Goal: Task Accomplishment & Management: Use online tool/utility

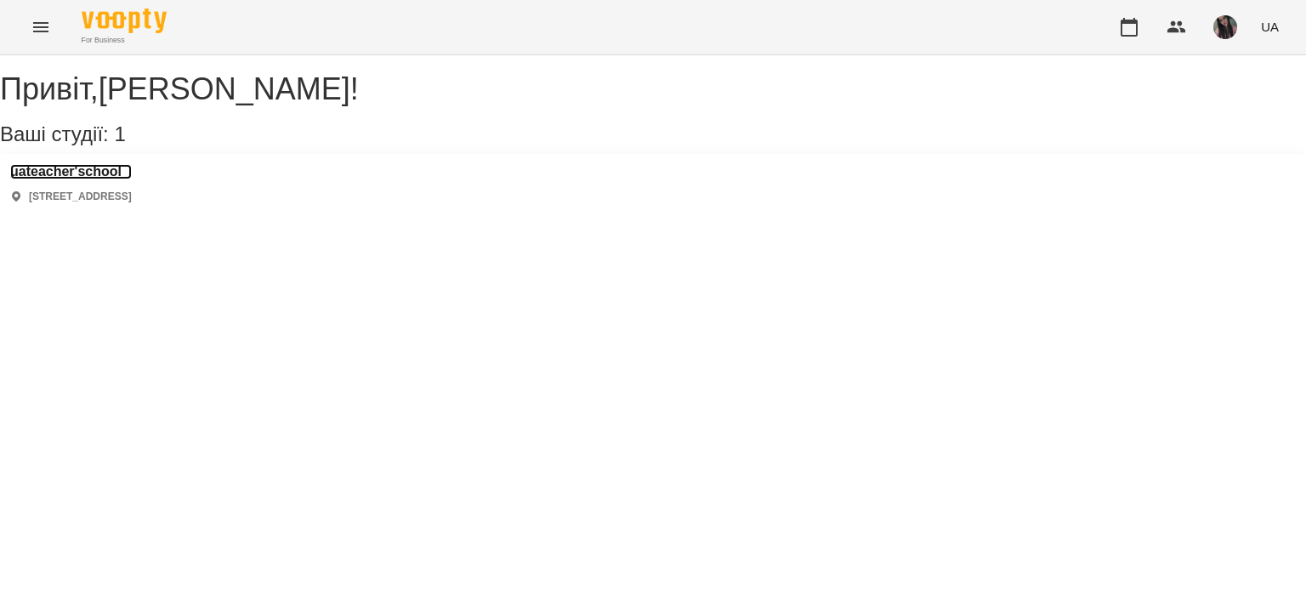
click at [109, 179] on h3 "uateacher'school" at bounding box center [71, 171] width 122 height 15
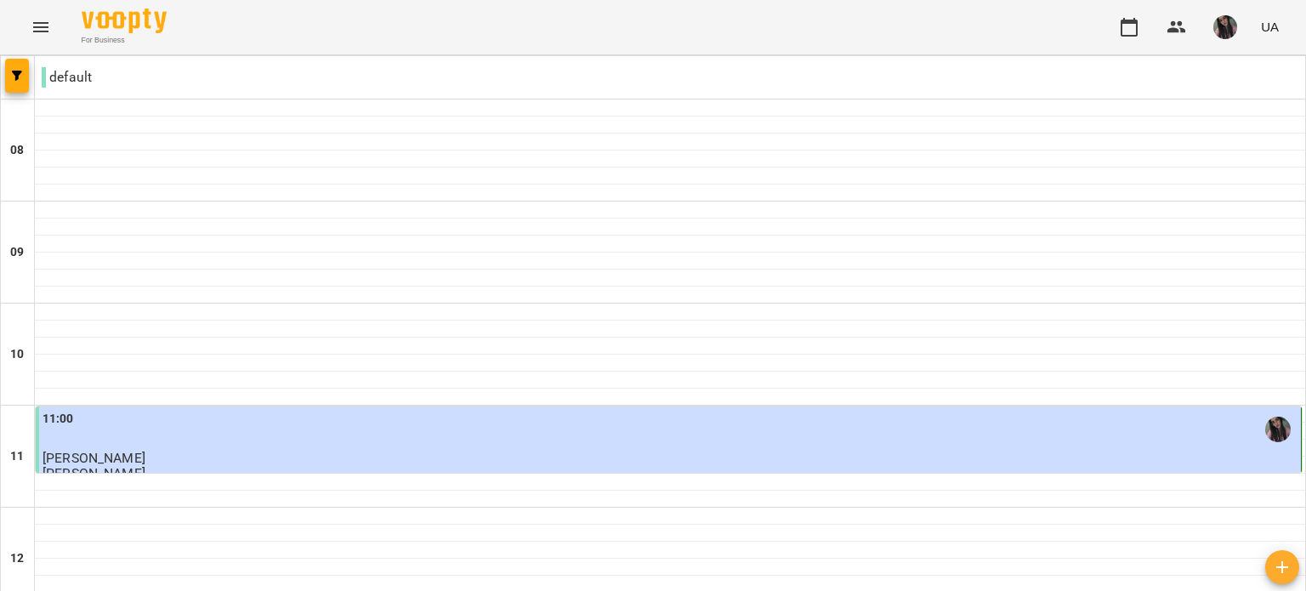
scroll to position [1049, 0]
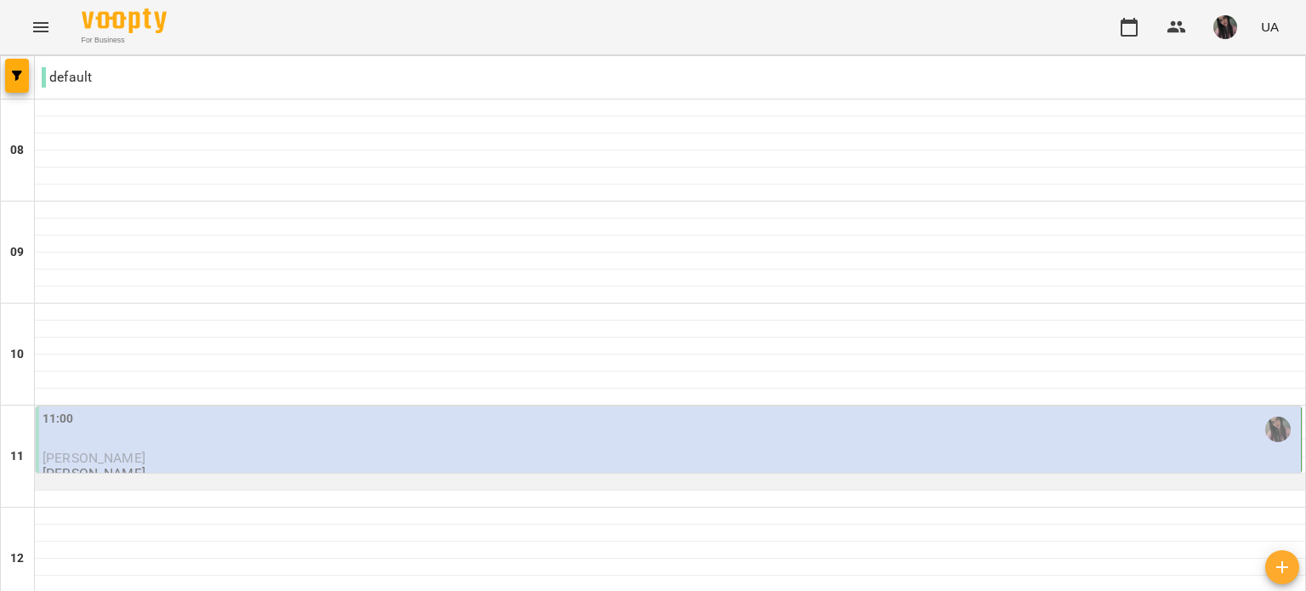
scroll to position [170, 0]
click at [497, 410] on div "11:00" at bounding box center [670, 429] width 1255 height 39
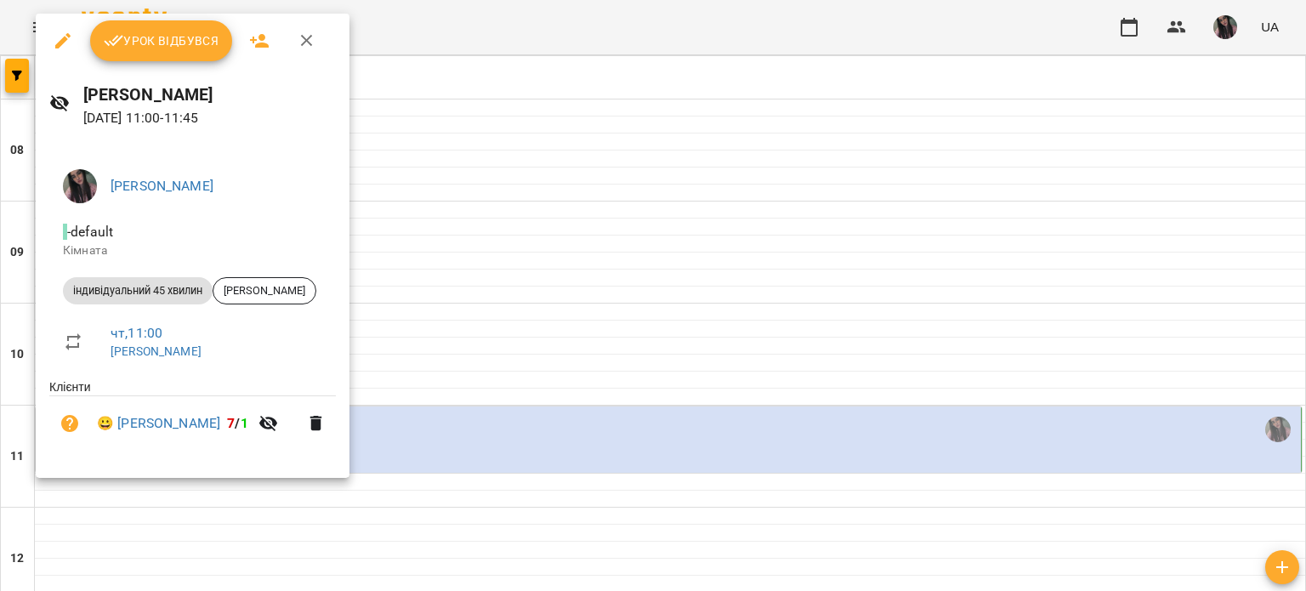
click at [133, 50] on span "Урок відбувся" at bounding box center [162, 41] width 116 height 20
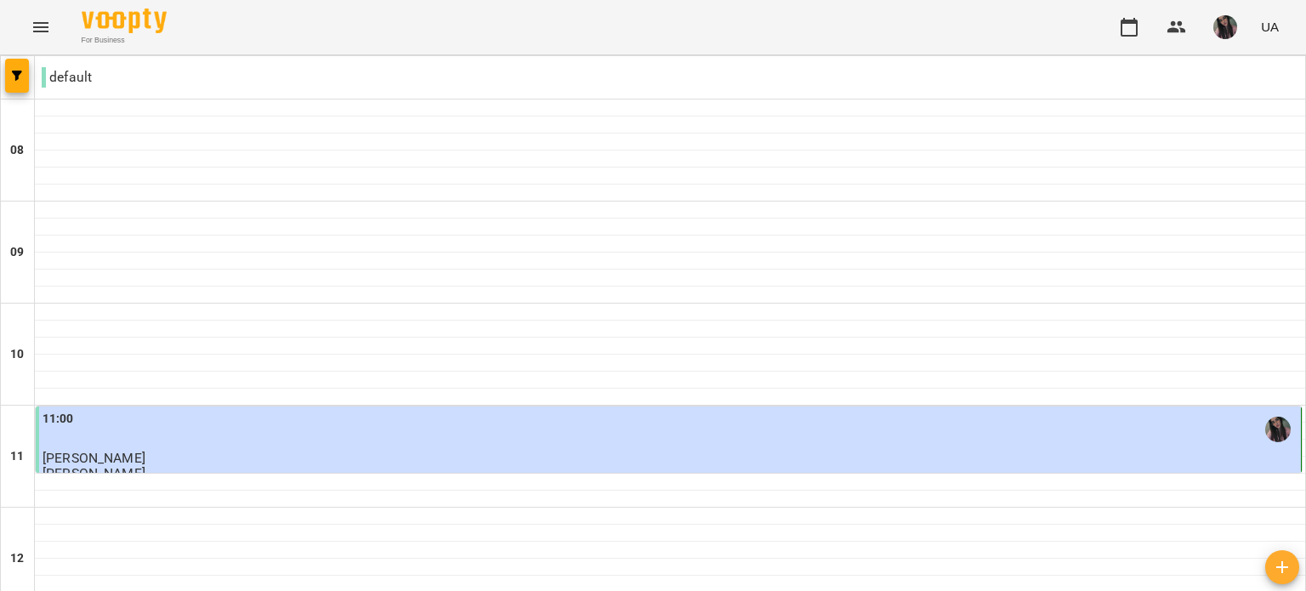
scroll to position [709, 0]
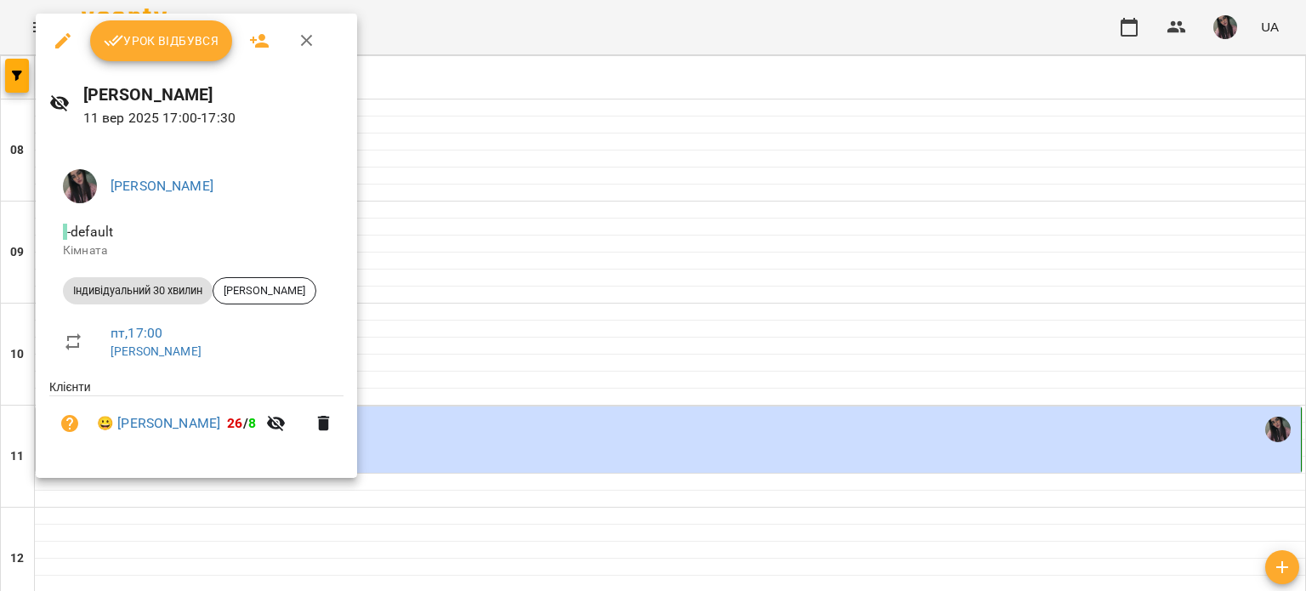
click at [632, 265] on div at bounding box center [653, 295] width 1306 height 591
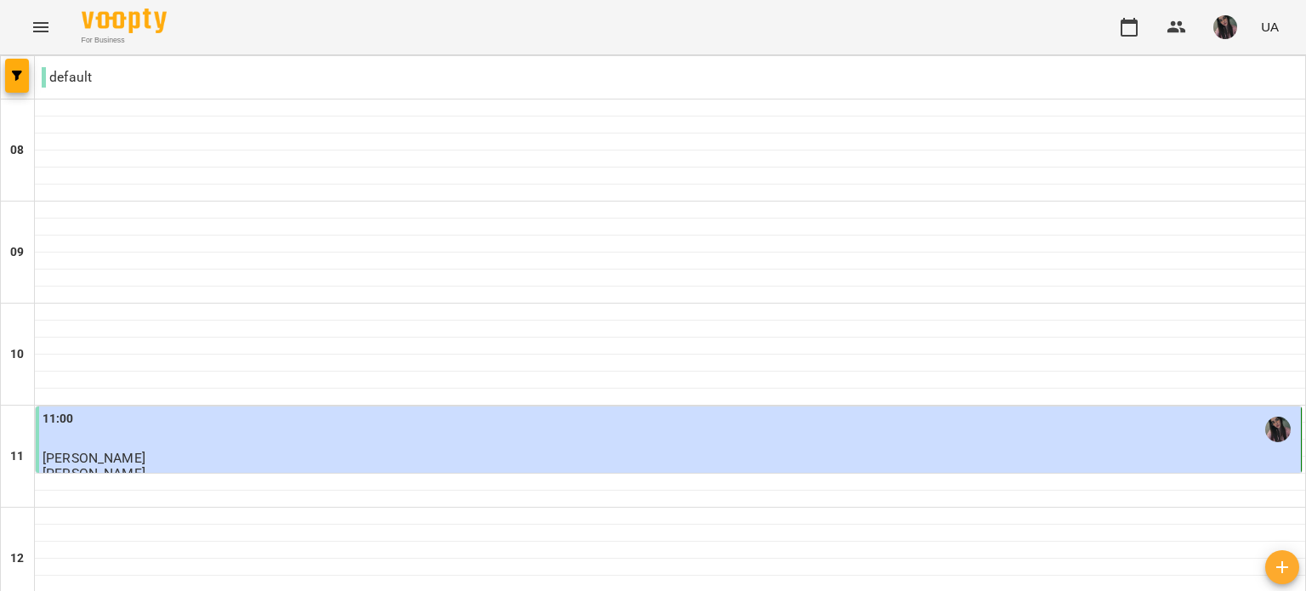
scroll to position [1049, 0]
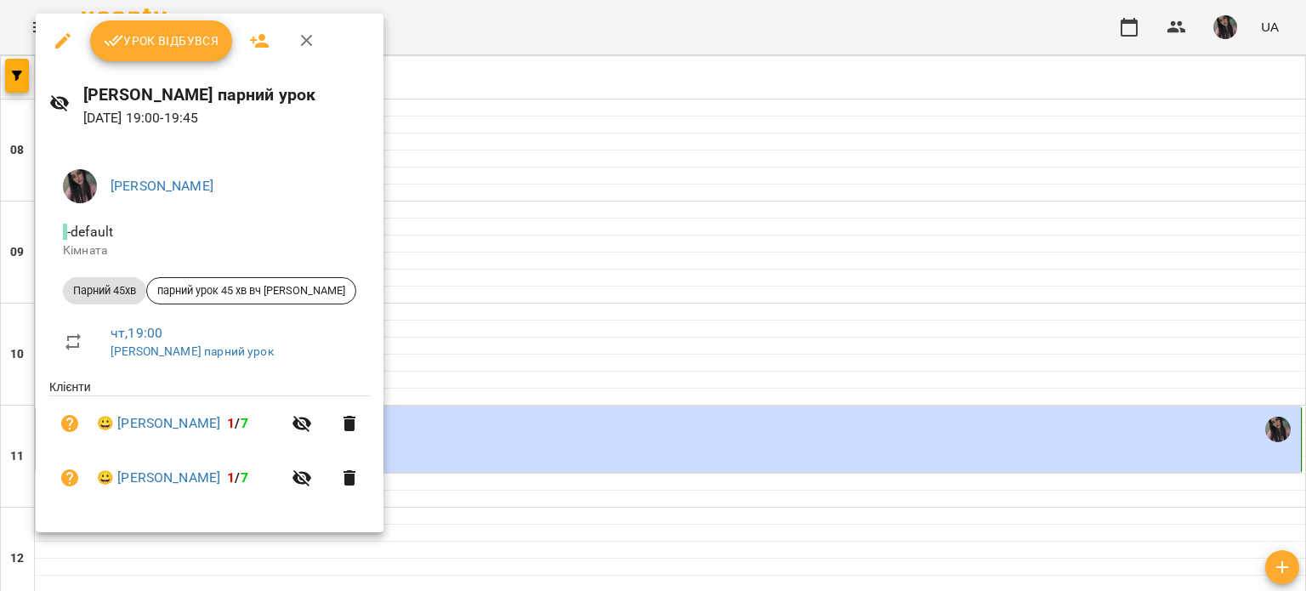
click at [635, 166] on div at bounding box center [653, 295] width 1306 height 591
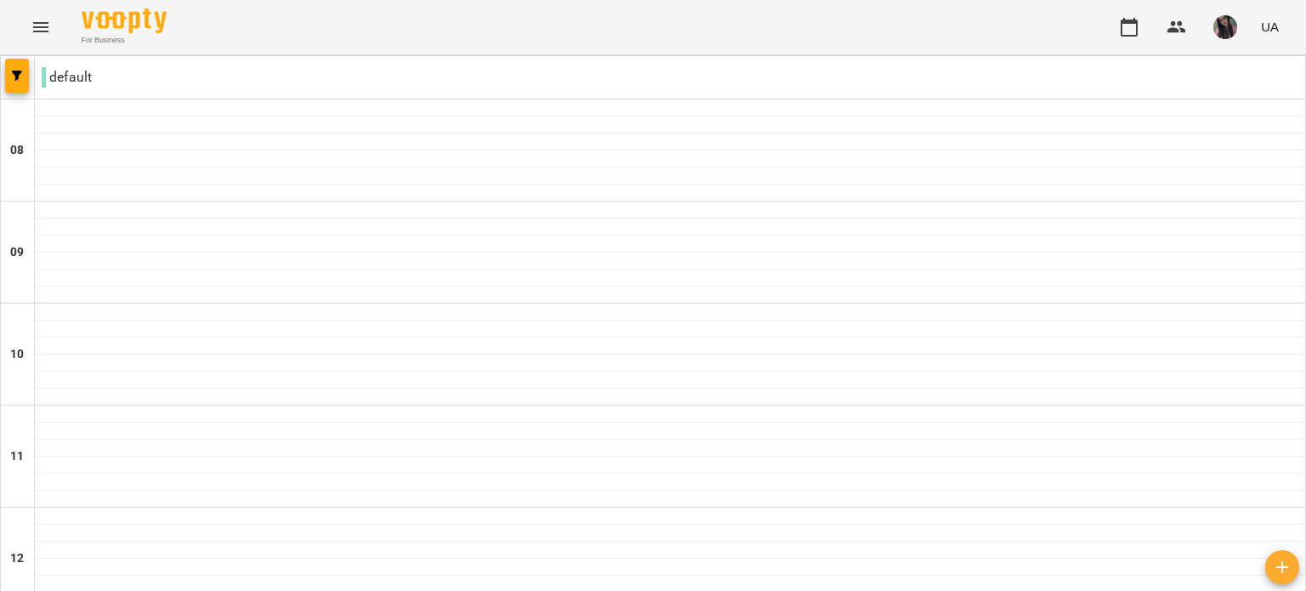
scroll to position [850, 0]
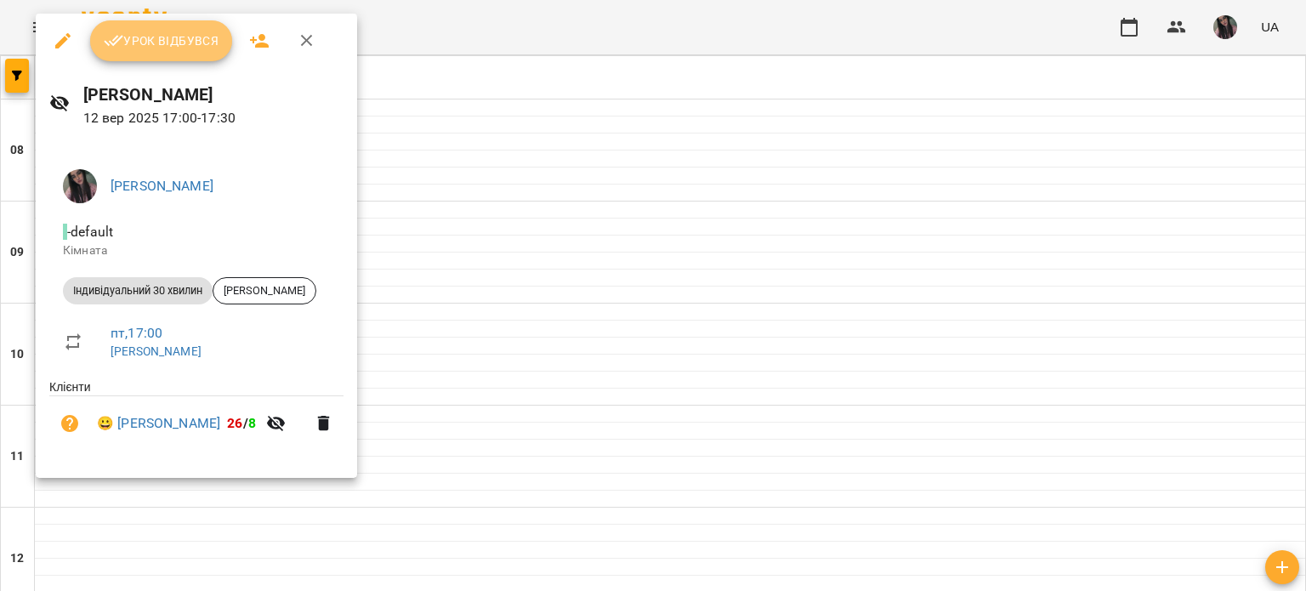
click at [160, 43] on span "Урок відбувся" at bounding box center [162, 41] width 116 height 20
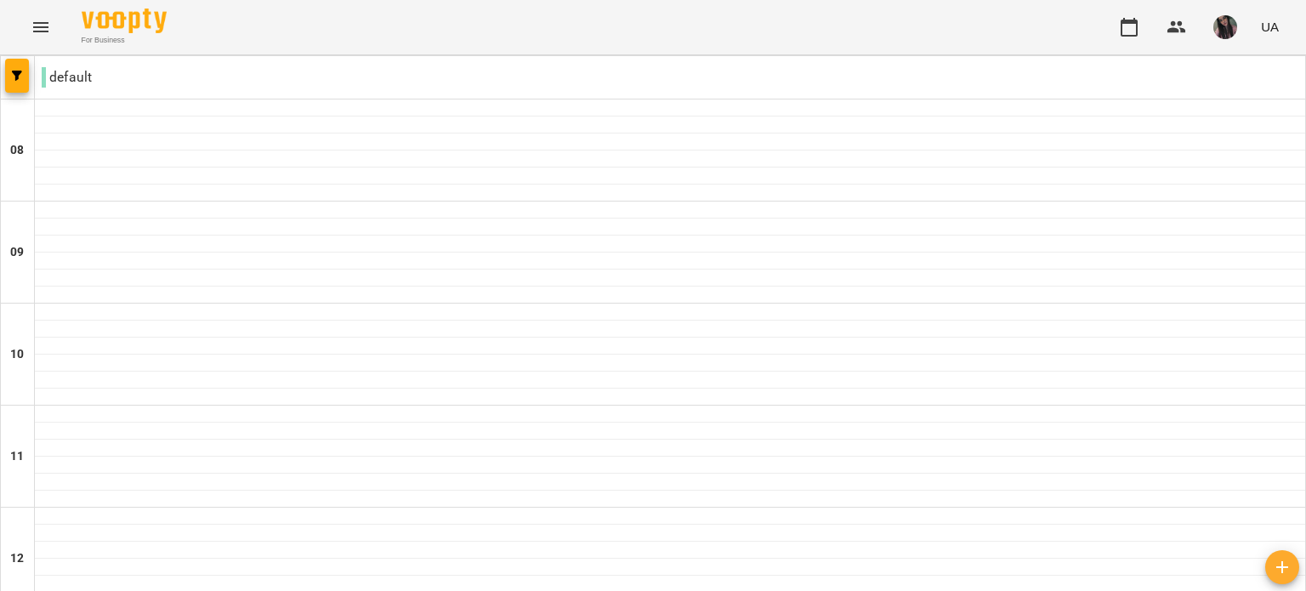
scroll to position [935, 0]
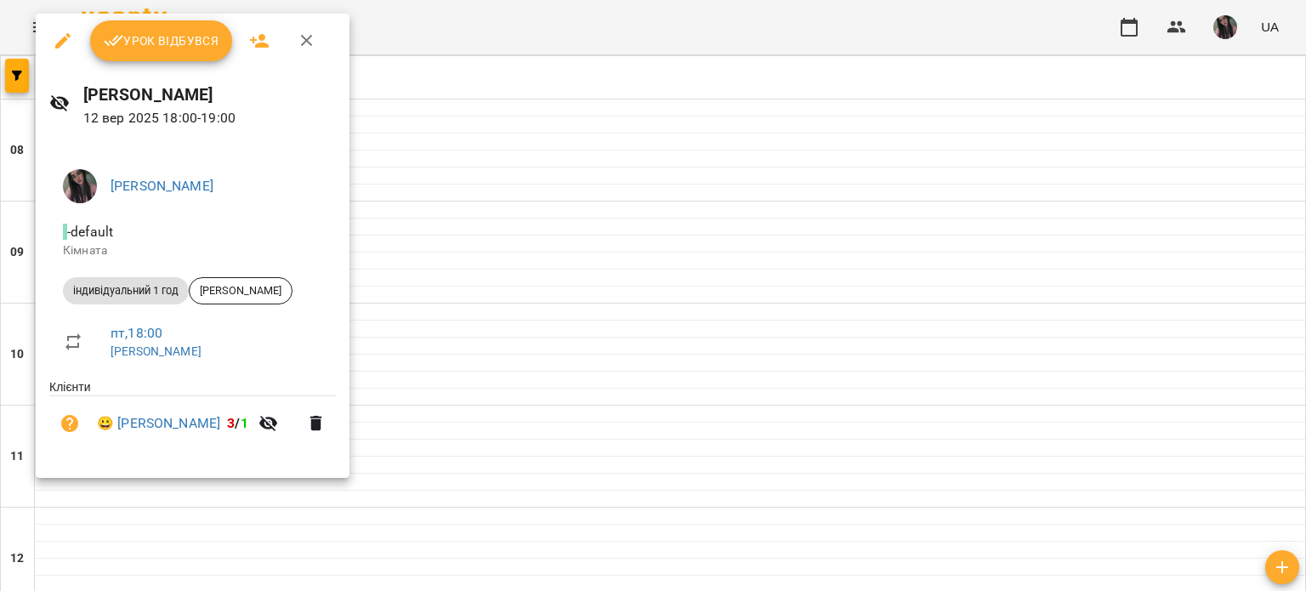
click at [175, 54] on button "Урок відбувся" at bounding box center [161, 40] width 143 height 41
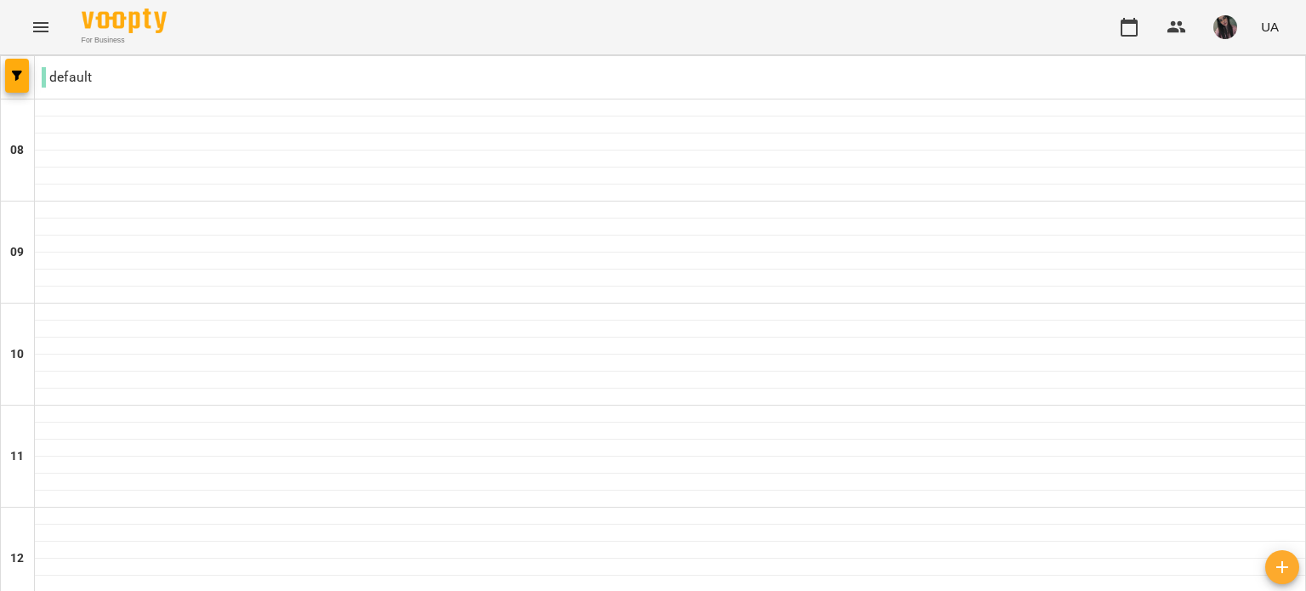
scroll to position [935, 0]
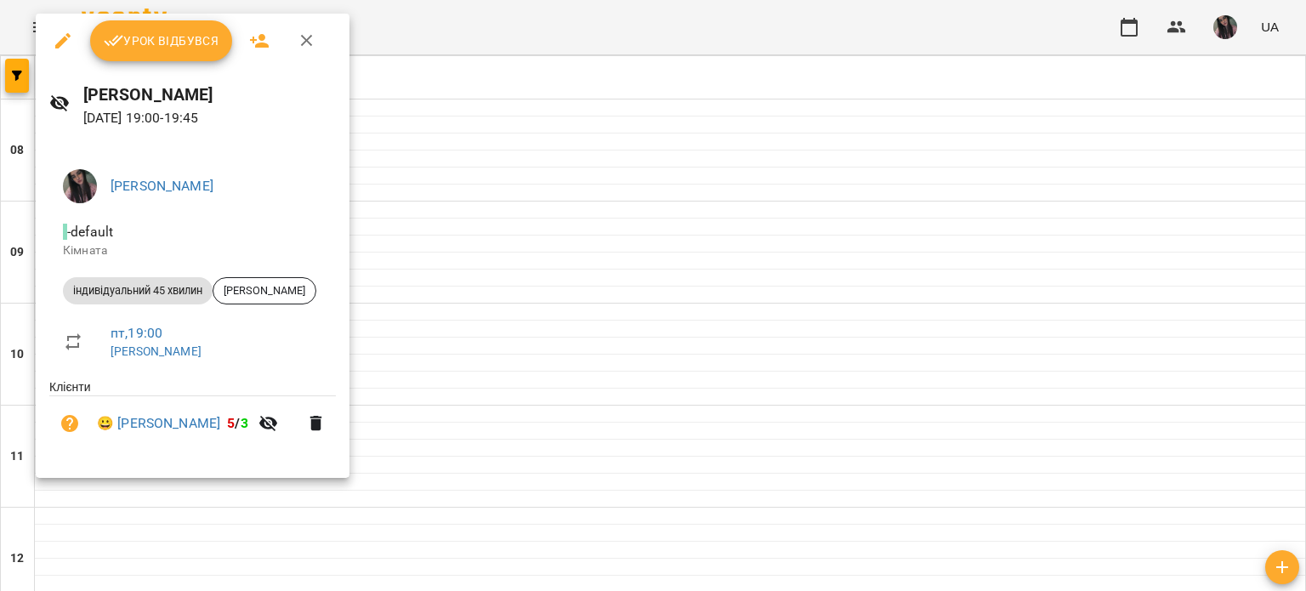
click at [212, 60] on button "Урок відбувся" at bounding box center [161, 40] width 143 height 41
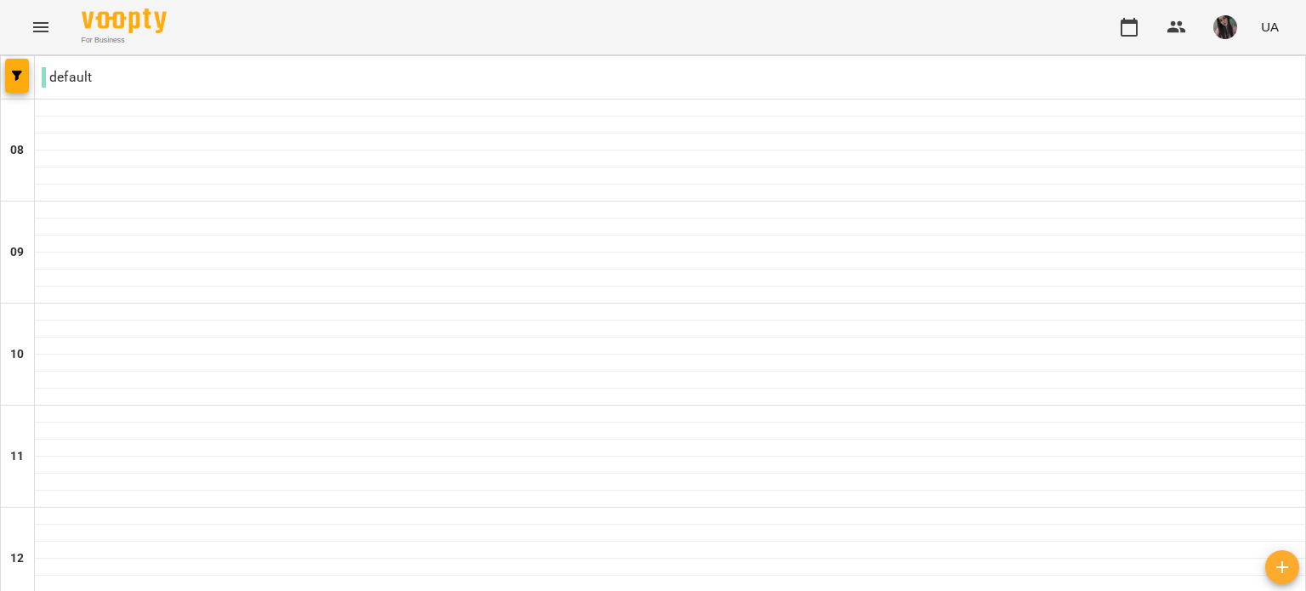
scroll to position [1049, 0]
click at [1214, 26] on span "button" at bounding box center [1225, 27] width 24 height 24
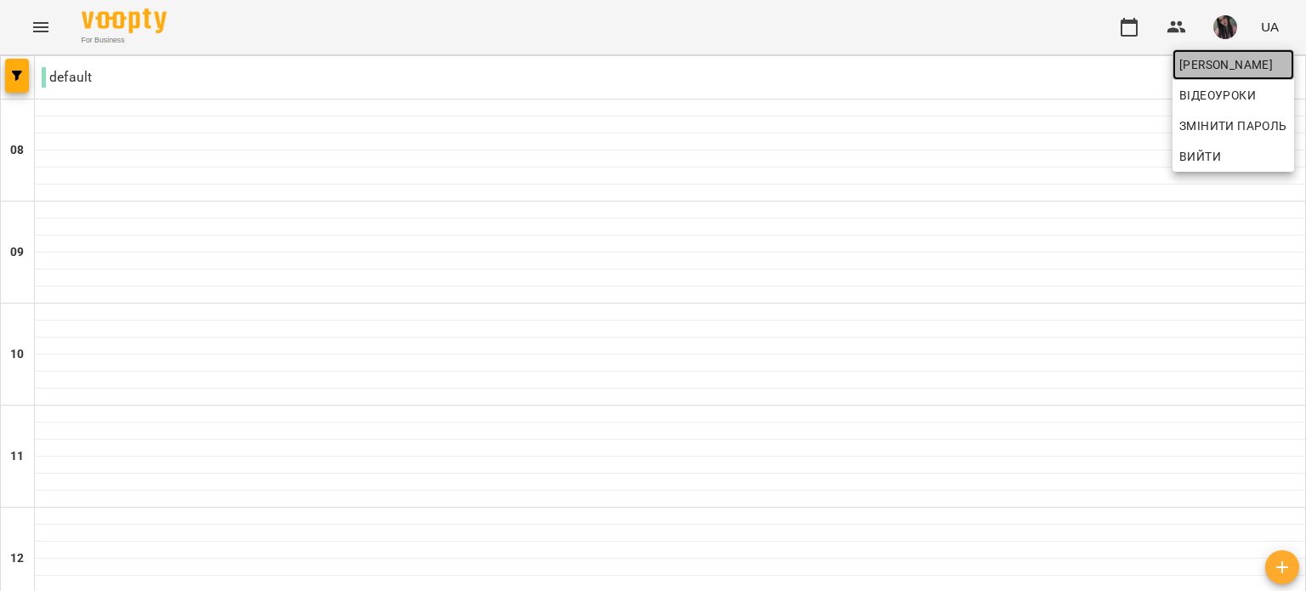
click at [1198, 60] on span "[PERSON_NAME]" at bounding box center [1233, 64] width 108 height 20
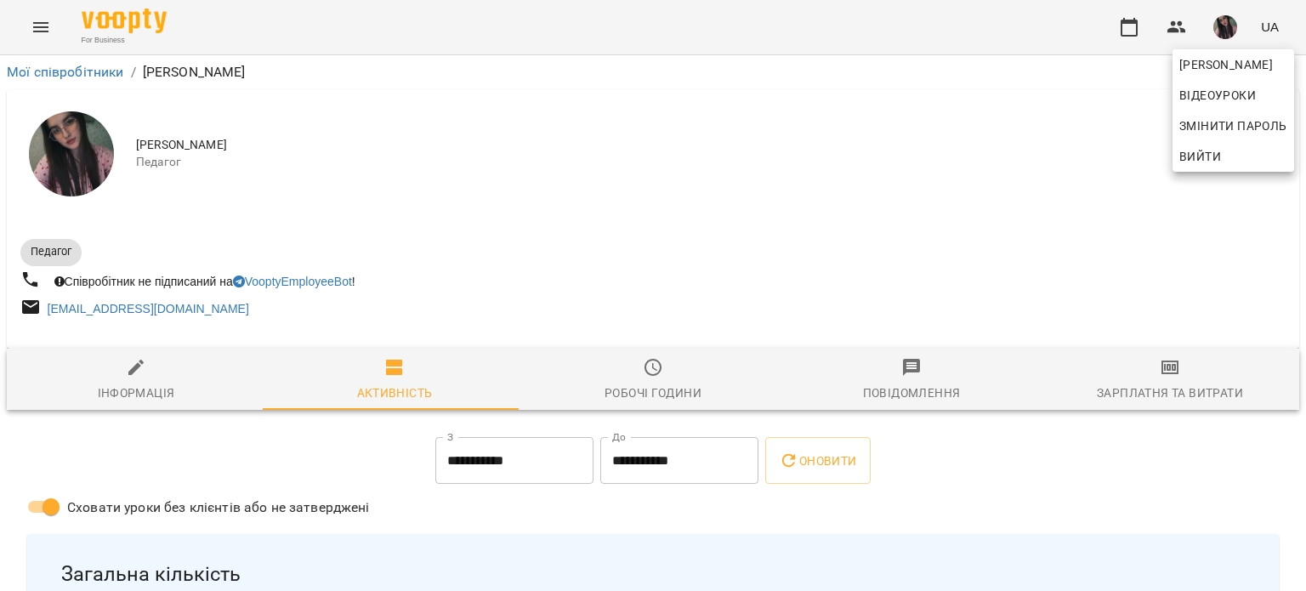
click at [1163, 381] on div at bounding box center [653, 295] width 1306 height 591
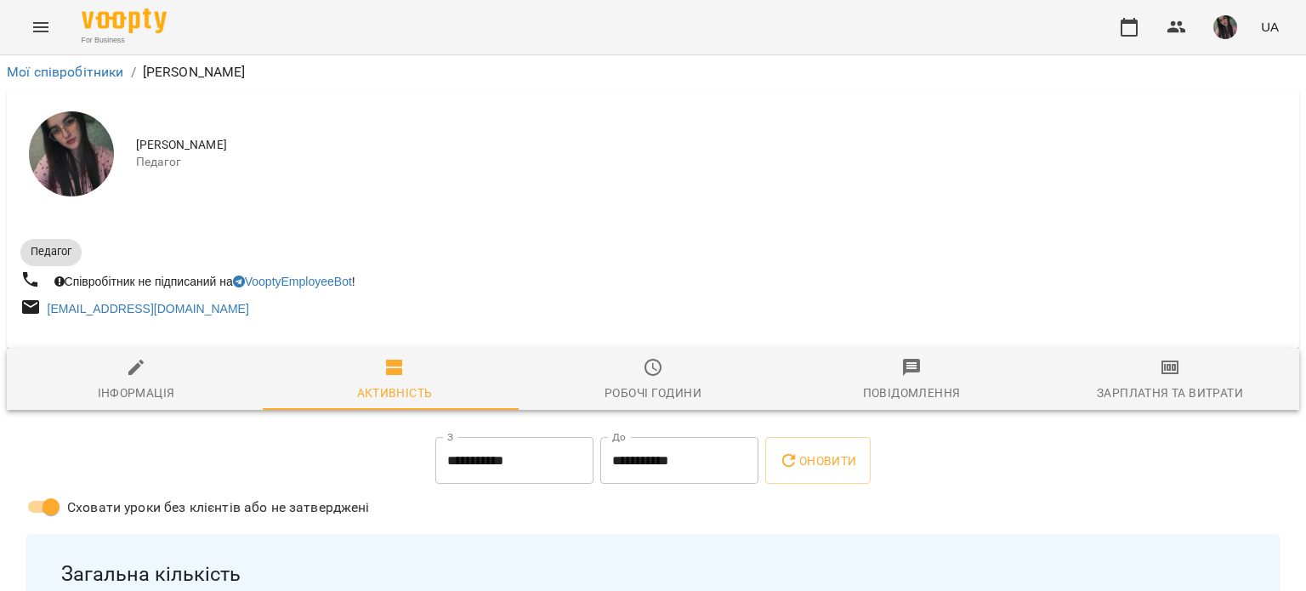
click at [1163, 381] on div "[PERSON_NAME] Відеоуроки Змінити пароль Вийти" at bounding box center [653, 295] width 1306 height 591
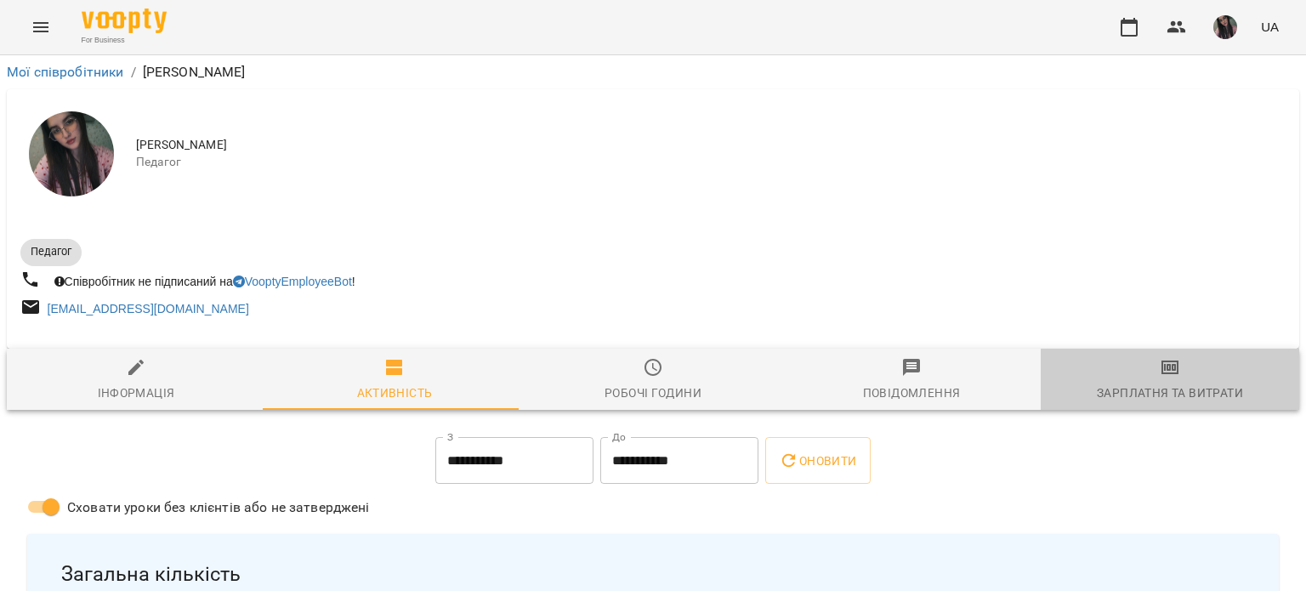
click at [1163, 381] on span "Зарплатня та Витрати" at bounding box center [1170, 380] width 238 height 46
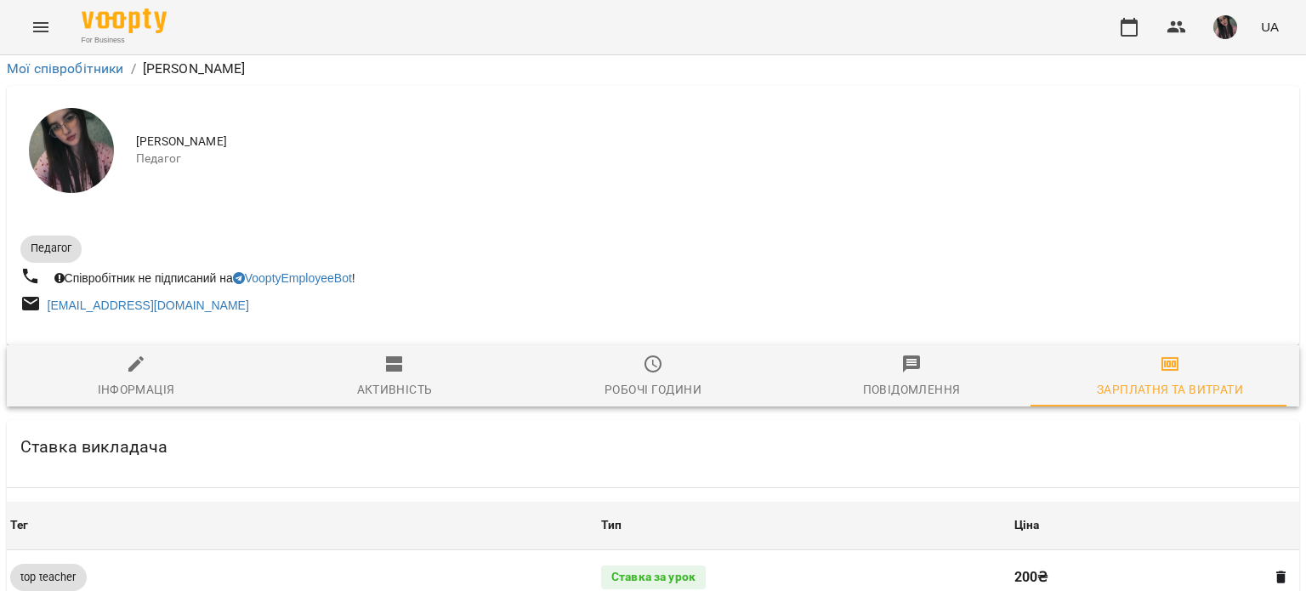
scroll to position [1020, 0]
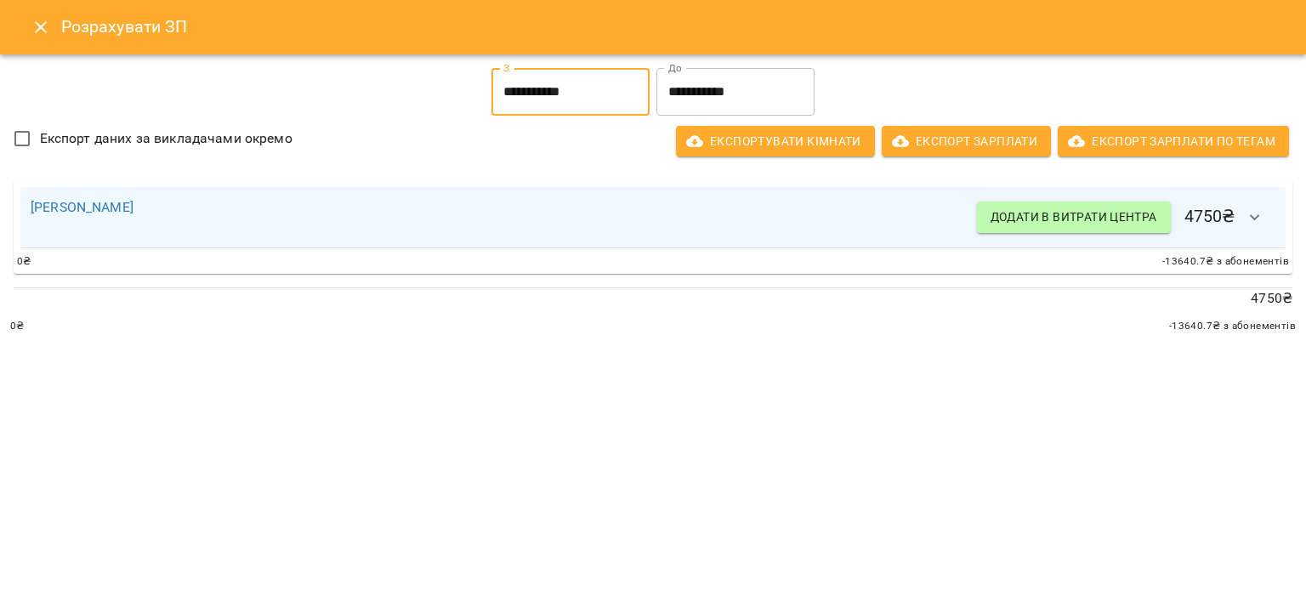
click at [583, 100] on input "**********" at bounding box center [570, 92] width 158 height 48
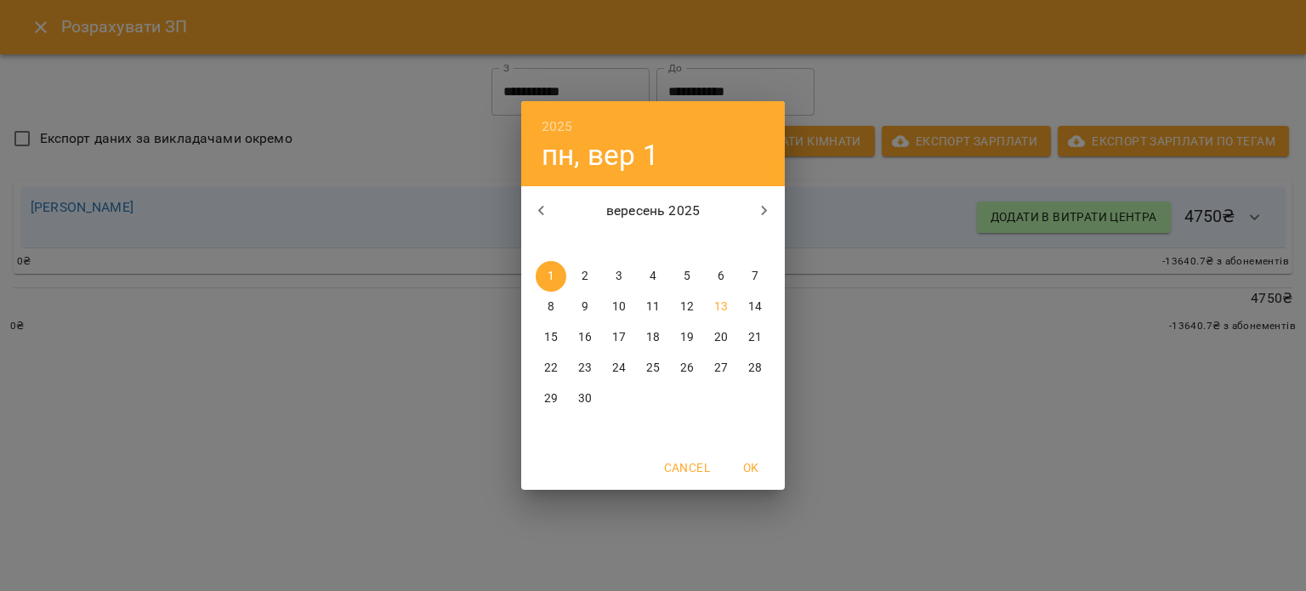
click at [626, 310] on span "10" at bounding box center [619, 306] width 31 height 17
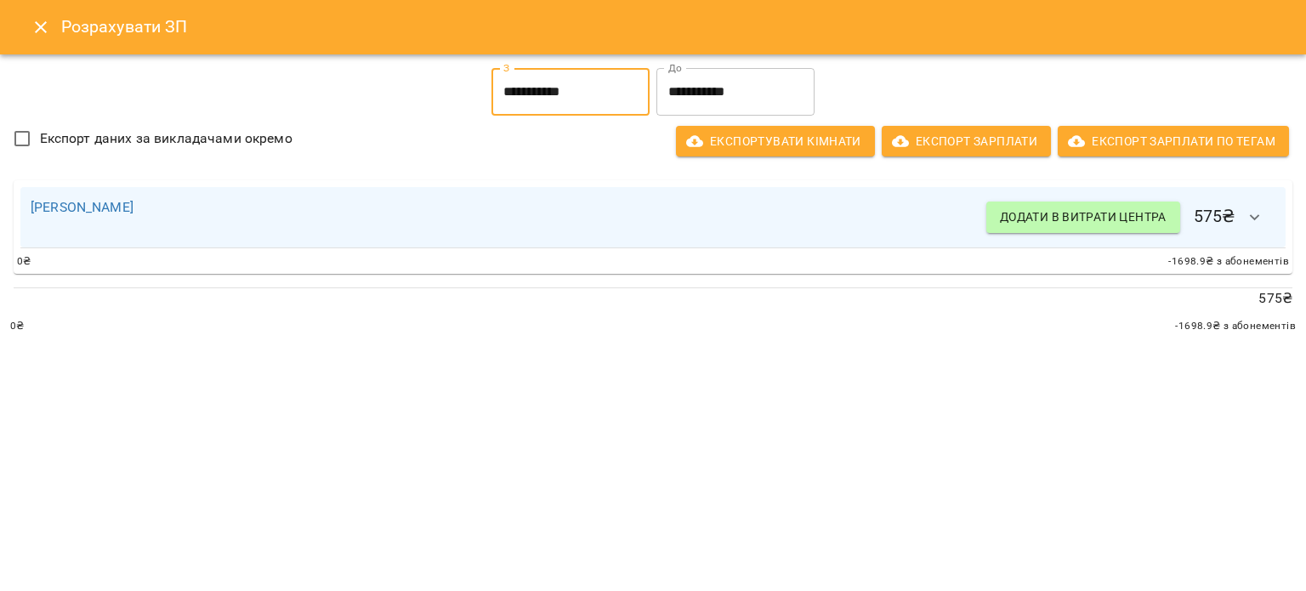
click at [605, 77] on input "**********" at bounding box center [570, 92] width 158 height 48
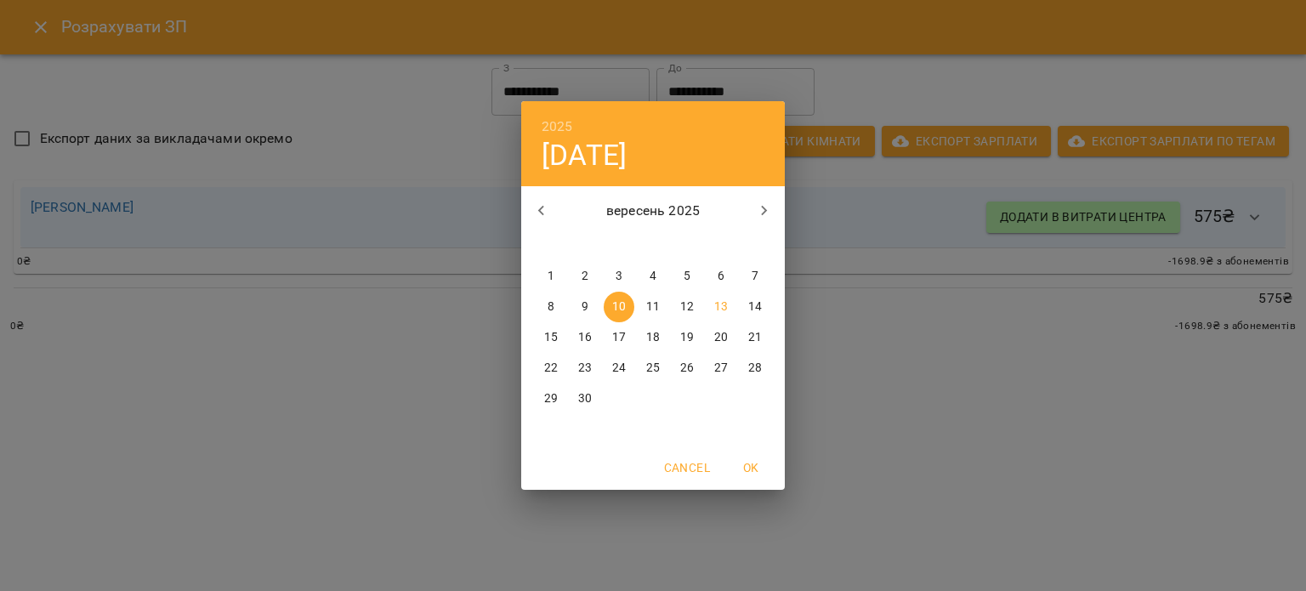
click at [661, 309] on span "11" at bounding box center [653, 306] width 31 height 17
type input "**********"
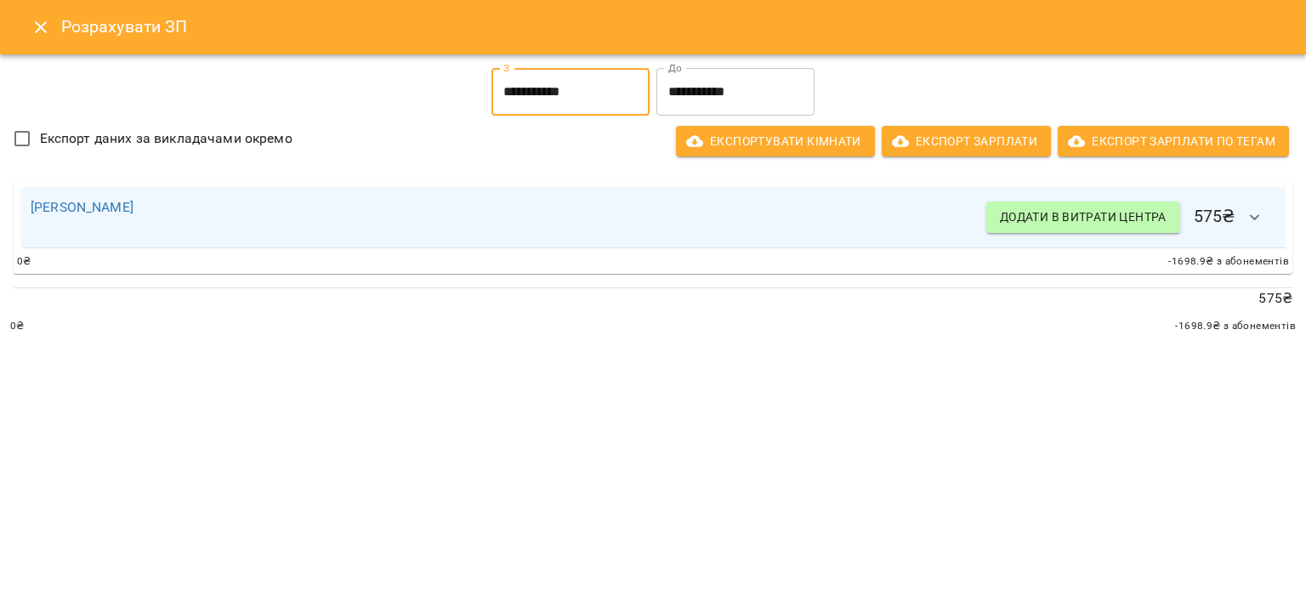
click at [589, 97] on input "**********" at bounding box center [570, 92] width 158 height 48
